Goal: Information Seeking & Learning: Learn about a topic

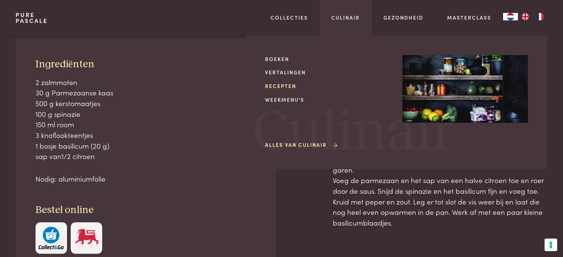
click at [279, 86] on link "Recepten" at bounding box center [328, 86] width 126 height 8
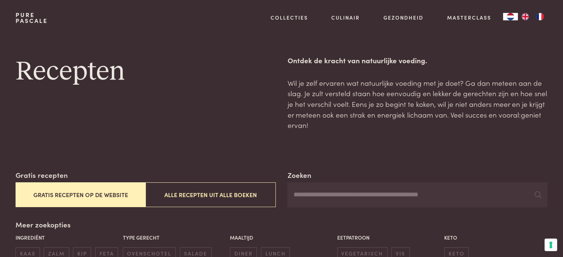
click at [100, 193] on button "Gratis recepten op de website" at bounding box center [81, 195] width 130 height 25
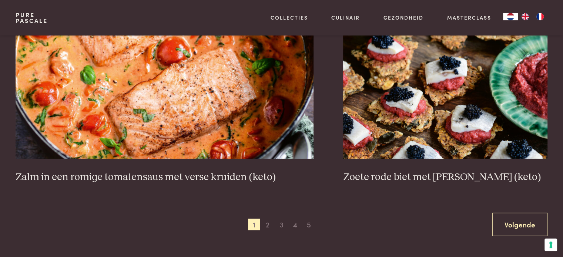
scroll to position [1358, 0]
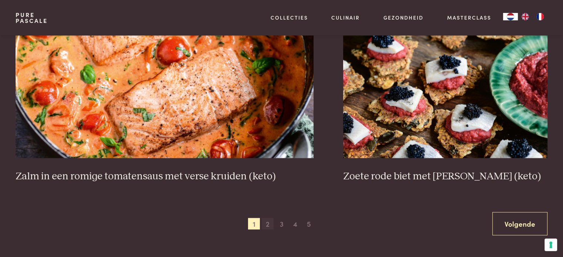
click at [266, 222] on span "2" at bounding box center [268, 224] width 12 height 12
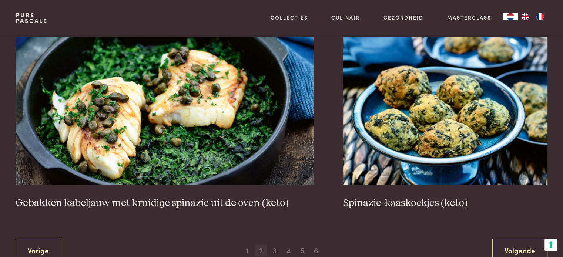
scroll to position [1334, 0]
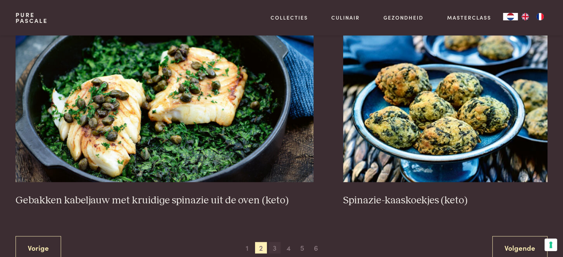
click at [276, 247] on span "3" at bounding box center [275, 248] width 12 height 12
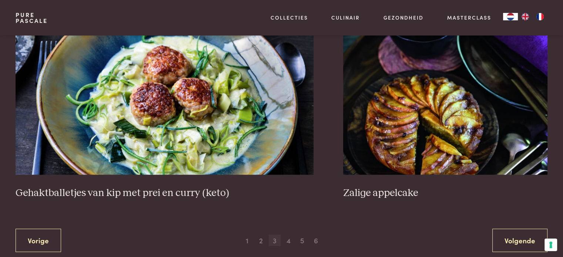
scroll to position [1368, 0]
click at [285, 241] on span "4" at bounding box center [288, 240] width 12 height 12
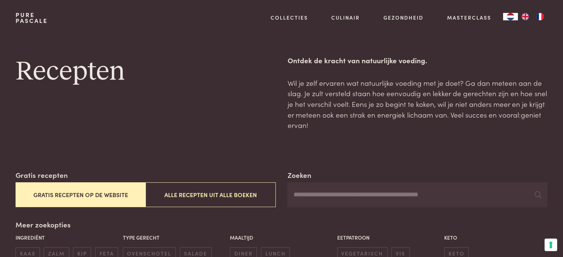
click at [327, 203] on input "Zoeken" at bounding box center [417, 195] width 260 height 25
type input "********"
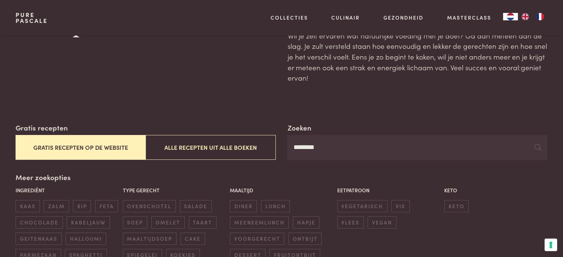
scroll to position [47, 0]
click at [538, 146] on icon at bounding box center [538, 147] width 7 height 7
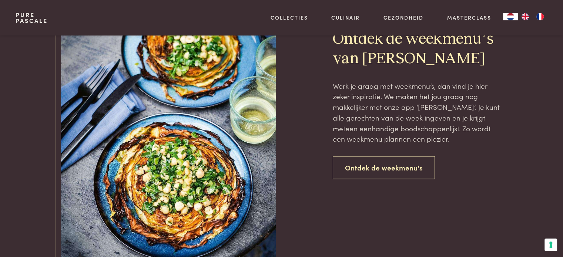
scroll to position [1060, 0]
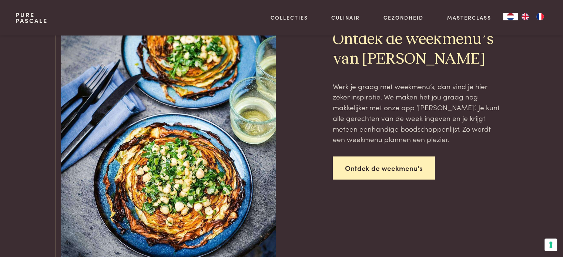
click at [404, 164] on link "Ontdek de weekmenu's" at bounding box center [384, 168] width 102 height 23
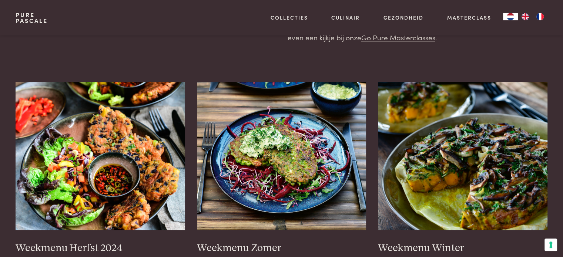
scroll to position [112, 0]
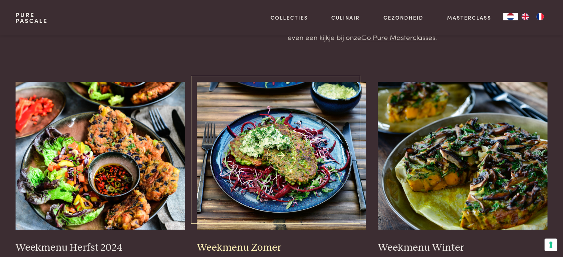
click at [285, 156] on img at bounding box center [282, 156] width 170 height 148
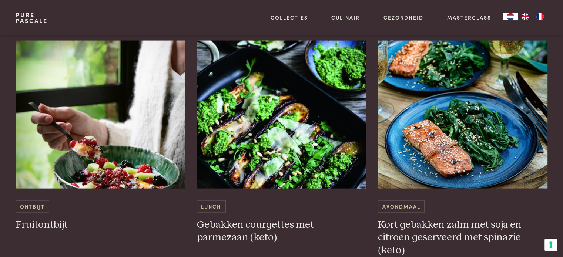
scroll to position [1644, 0]
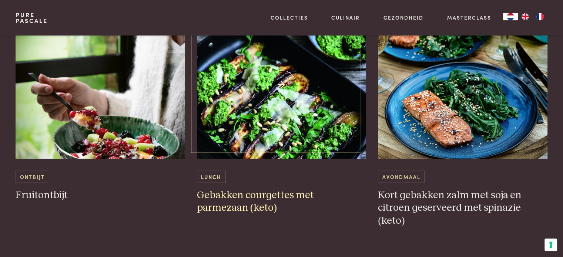
click at [275, 133] on img at bounding box center [282, 85] width 170 height 148
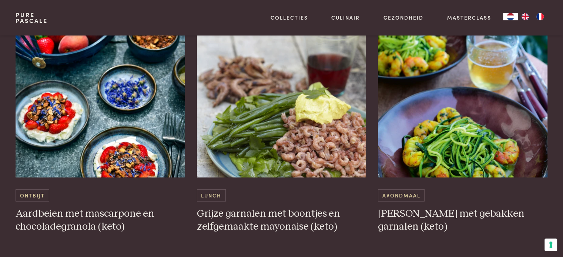
scroll to position [2230, 0]
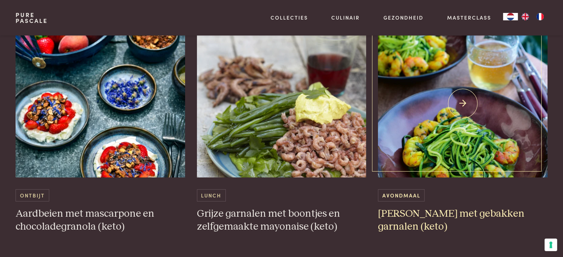
click at [460, 208] on h3 "[PERSON_NAME] met gebakken garnalen (keto)" at bounding box center [463, 221] width 170 height 26
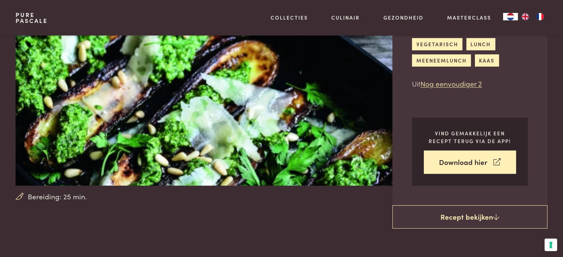
scroll to position [87, 0]
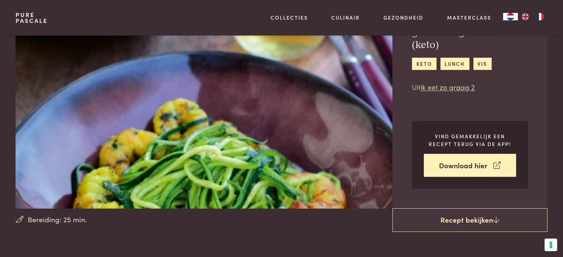
scroll to position [68, 0]
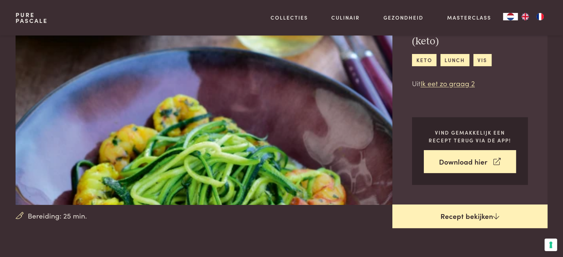
click at [457, 211] on link "Recept bekijken" at bounding box center [469, 217] width 155 height 24
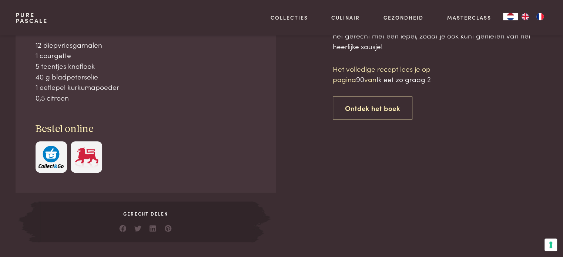
scroll to position [335, 0]
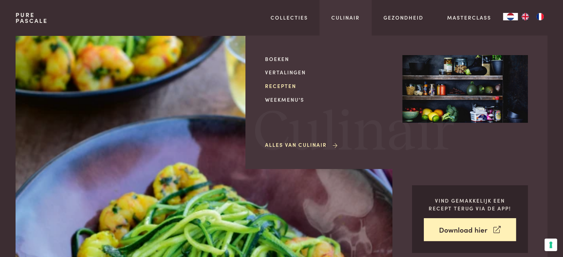
click at [284, 86] on link "Recepten" at bounding box center [328, 86] width 126 height 8
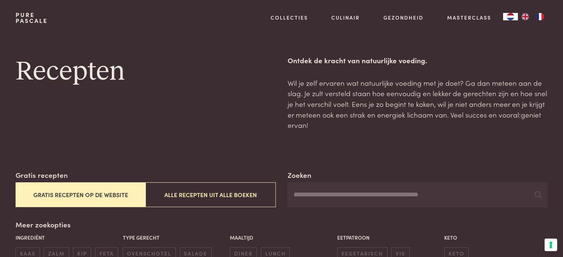
click at [117, 193] on button "Gratis recepten op de website" at bounding box center [81, 195] width 130 height 25
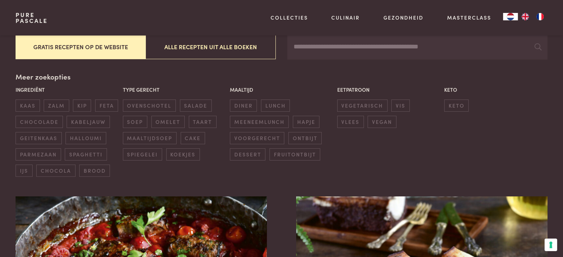
scroll to position [170, 0]
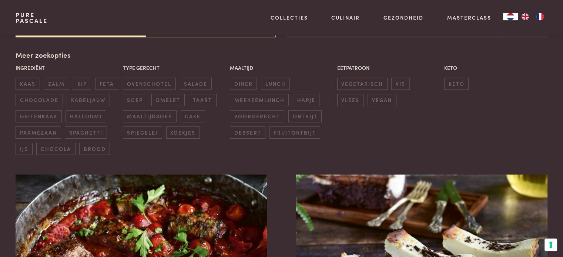
click at [171, 151] on div "Ingrediënt kaas zalm kip feta chocolade kabeljauw geitenkaas halloumi parmezaan…" at bounding box center [282, 109] width 536 height 95
click at [268, 98] on span "meeneemlunch" at bounding box center [259, 100] width 59 height 12
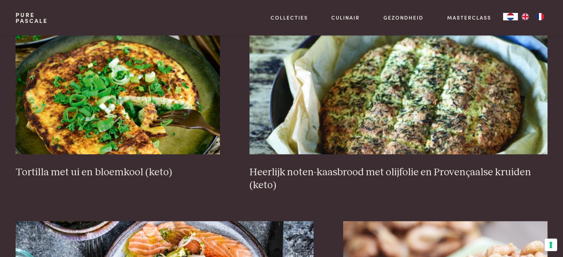
scroll to position [540, 0]
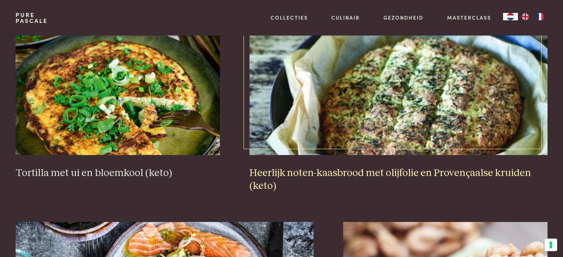
click at [368, 171] on h3 "Heerlijk noten-kaasbrood met olijfolie en Provençaalse kruiden (keto)" at bounding box center [399, 180] width 298 height 26
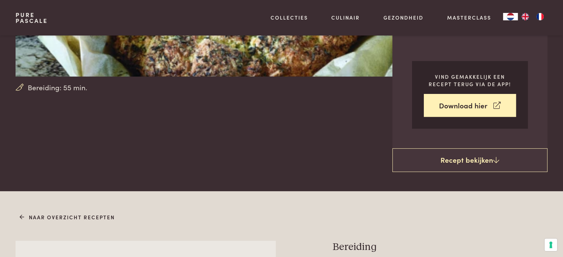
scroll to position [197, 0]
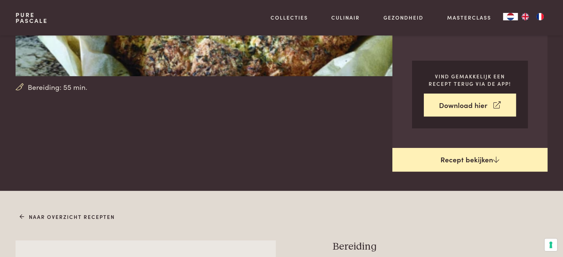
click at [460, 161] on link "Recept bekijken" at bounding box center [469, 160] width 155 height 24
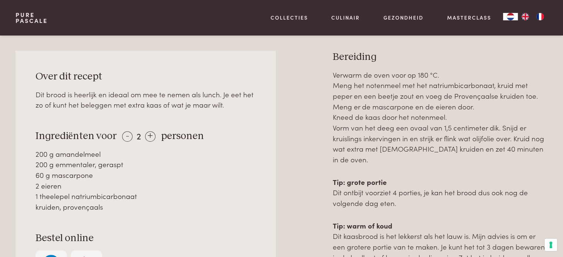
scroll to position [387, 0]
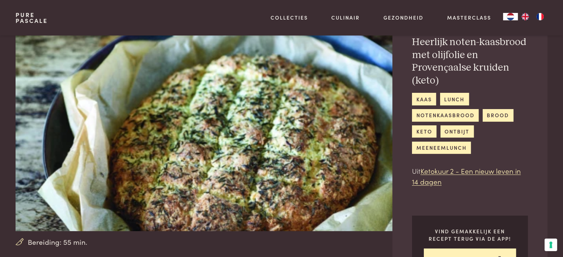
scroll to position [41, 0]
